Goal: Navigation & Orientation: Find specific page/section

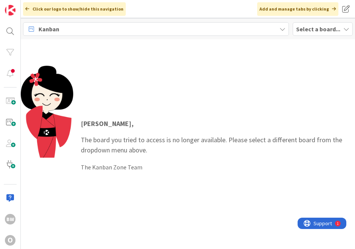
click at [312, 31] on b "Select a board..." at bounding box center [318, 29] width 44 height 8
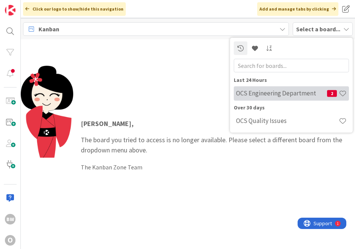
click at [289, 98] on div "OCS Engineering Department 2" at bounding box center [291, 93] width 115 height 14
